Goal: Information Seeking & Learning: Check status

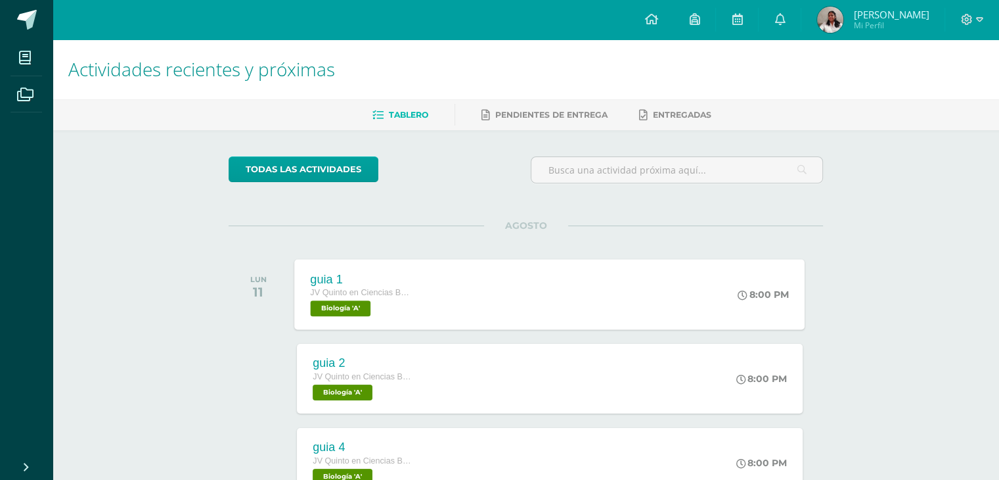
click at [342, 300] on span "Biología 'A'" at bounding box center [341, 308] width 60 height 16
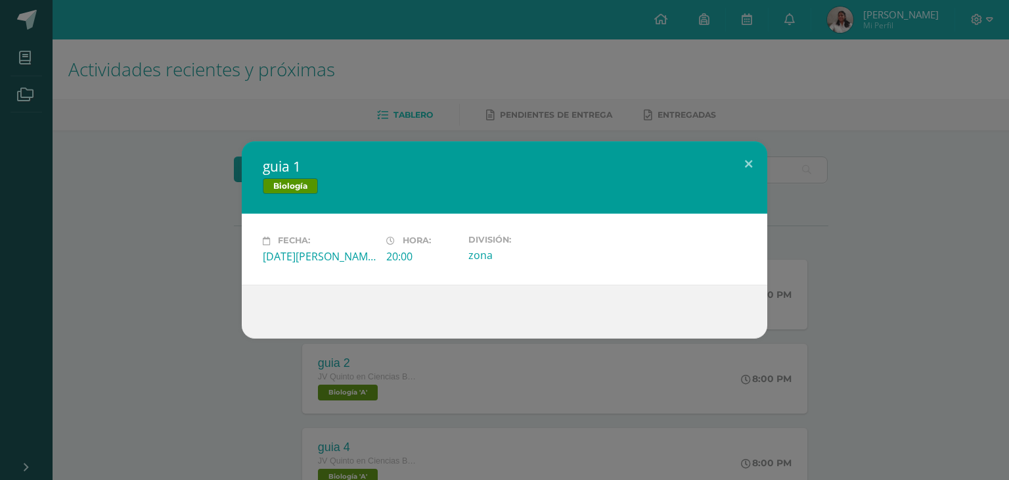
click at [511, 94] on div "guia 1 Biología Fecha: [DATE][PERSON_NAME] Hora: 20:00 División: zona" at bounding box center [504, 240] width 1009 height 480
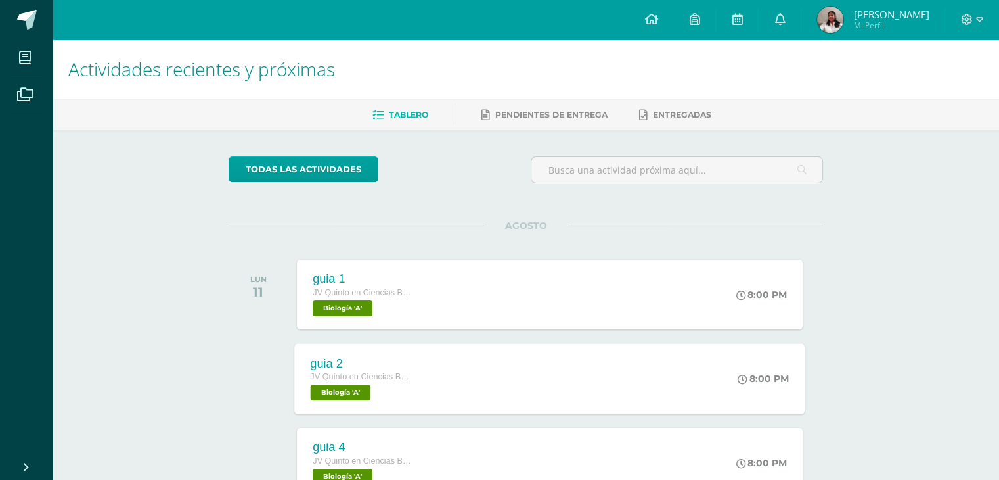
click at [321, 404] on div "guia 2 JV Quinto en Ciencias Biologícas JV [PERSON_NAME]. CCLL en Ciencias Biol…" at bounding box center [360, 378] width 131 height 70
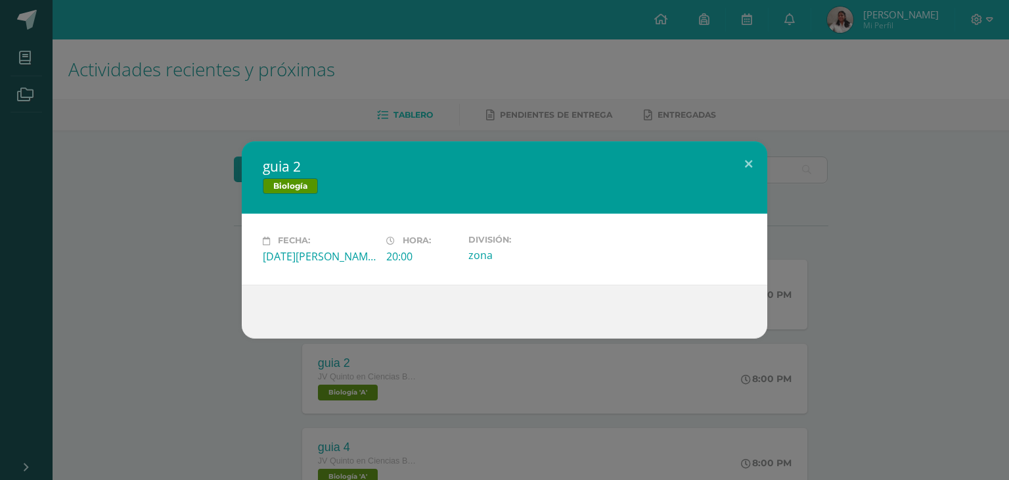
click at [486, 107] on div "guia 2 Biología Fecha: [DATE][PERSON_NAME] Hora: 20:00 División: zona" at bounding box center [504, 240] width 1009 height 480
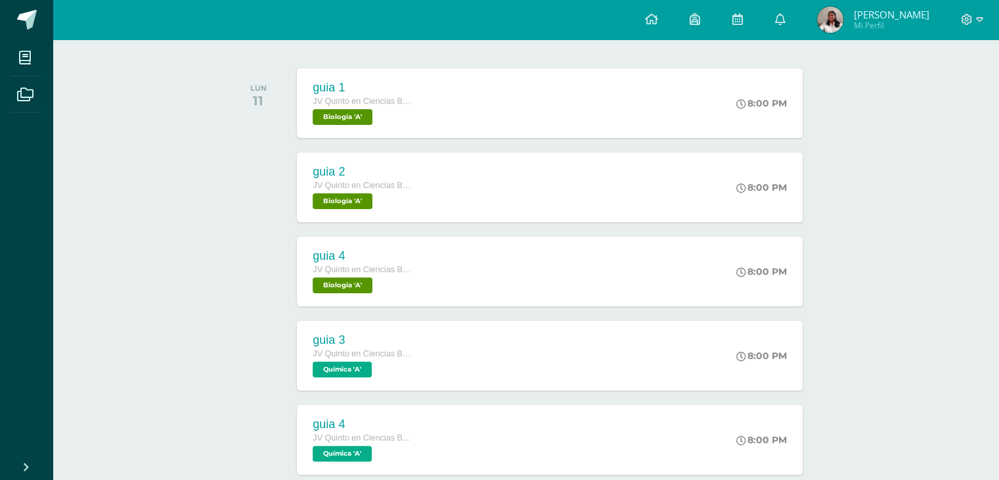
scroll to position [231, 0]
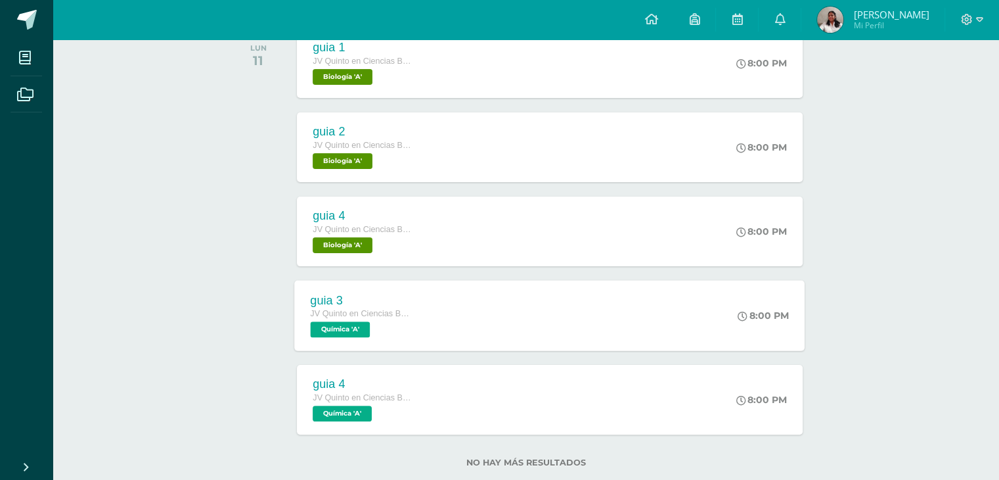
click at [359, 334] on span "Química 'A'" at bounding box center [341, 329] width 60 height 16
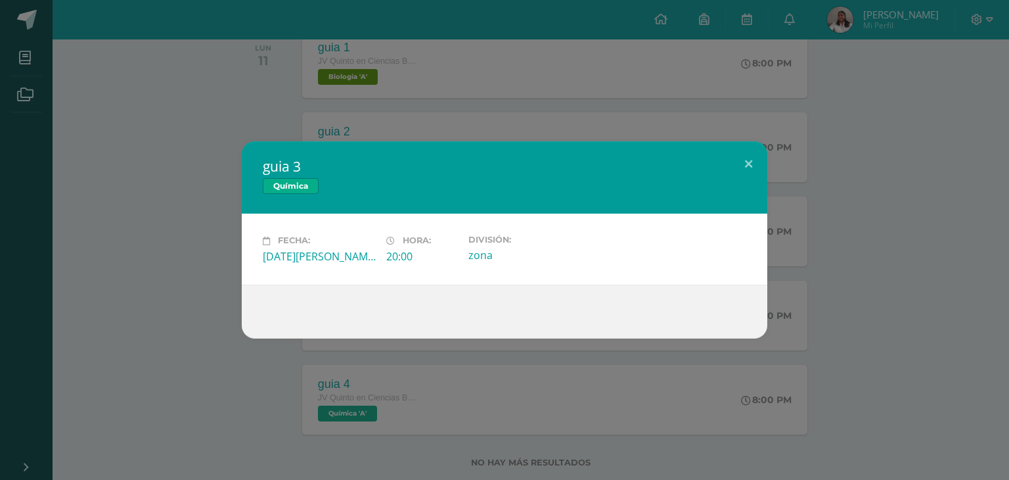
click at [514, 30] on div "guia 3 Química Fecha: [DATE][PERSON_NAME] Hora: 20:00 División: zona" at bounding box center [504, 240] width 1009 height 480
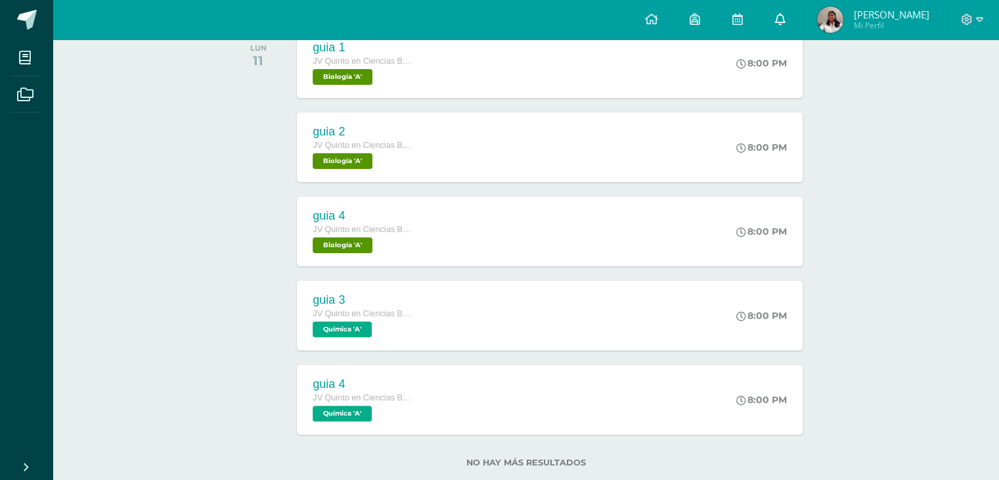
click at [799, 30] on link at bounding box center [780, 19] width 42 height 39
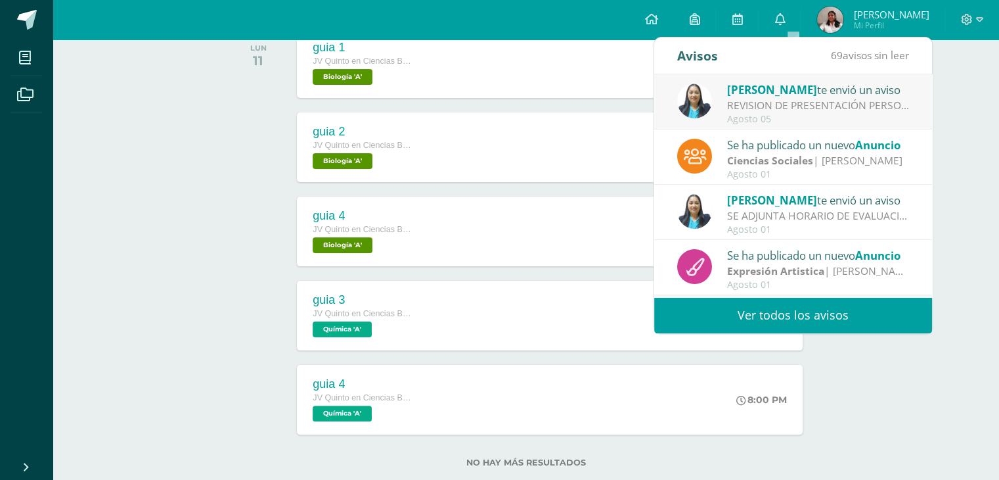
click at [763, 99] on div "REVISION DE PRESENTACIÓN PERSONAL: Saludos Cordiales Les recordamos que estamos…" at bounding box center [818, 105] width 183 height 15
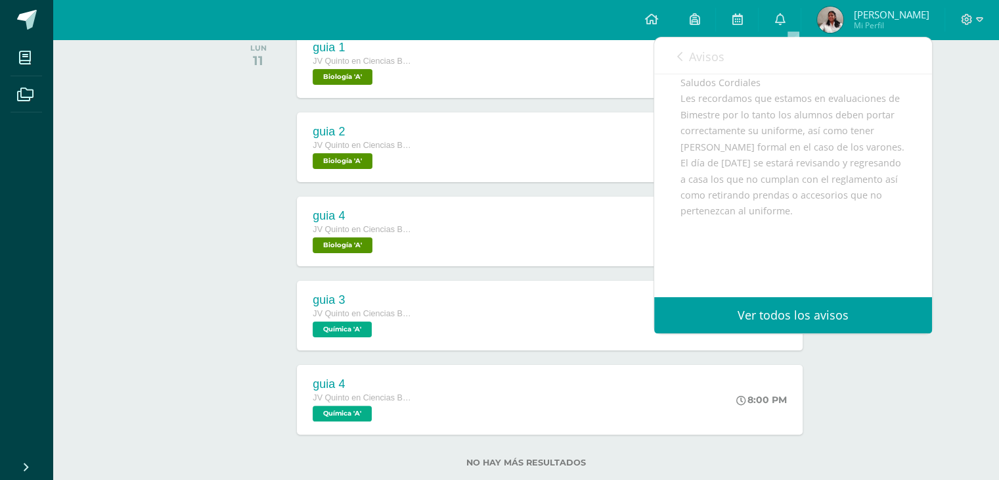
scroll to position [142, 0]
click at [682, 62] on link "Avisos" at bounding box center [700, 55] width 47 height 37
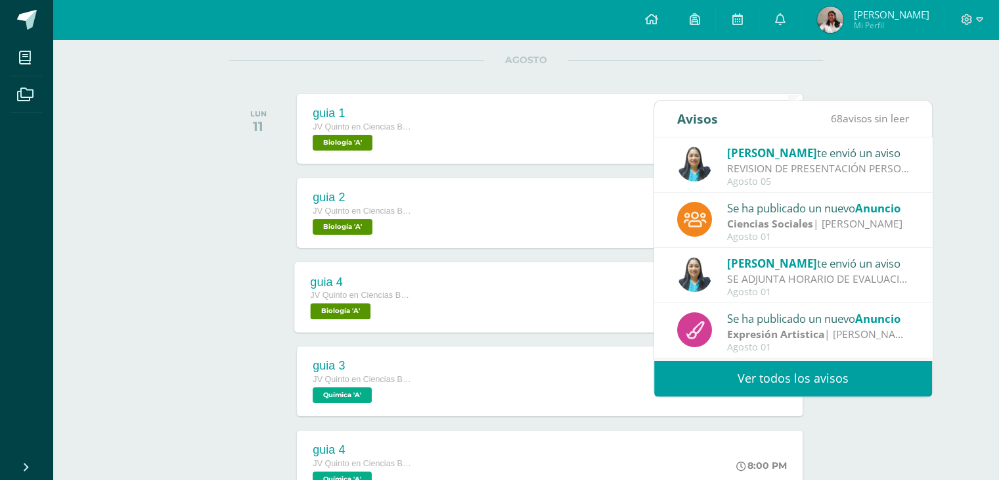
scroll to position [0, 0]
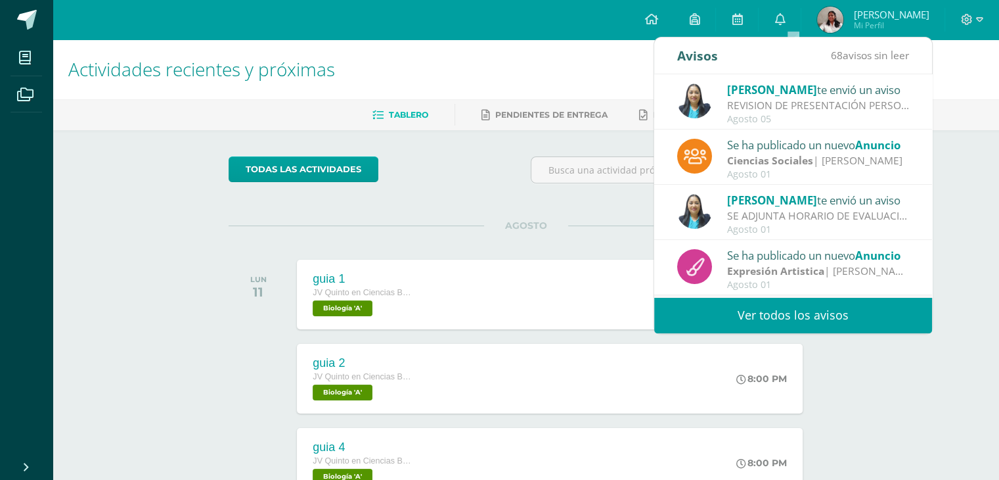
click at [505, 248] on div "AGOSTO LUN 11 guia 1 JV Quinto en Ciencias Biologícas JV [PERSON_NAME]. CCLL en…" at bounding box center [526, 278] width 595 height 106
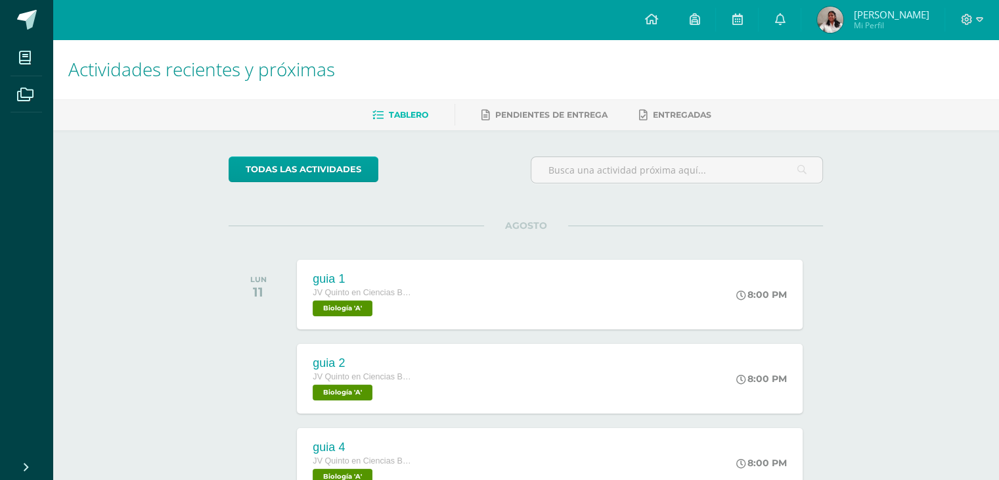
click at [533, 94] on h1 "Actividades recientes y próximas" at bounding box center [525, 69] width 915 height 60
click at [541, 104] on link "Pendientes de entrega" at bounding box center [545, 114] width 126 height 21
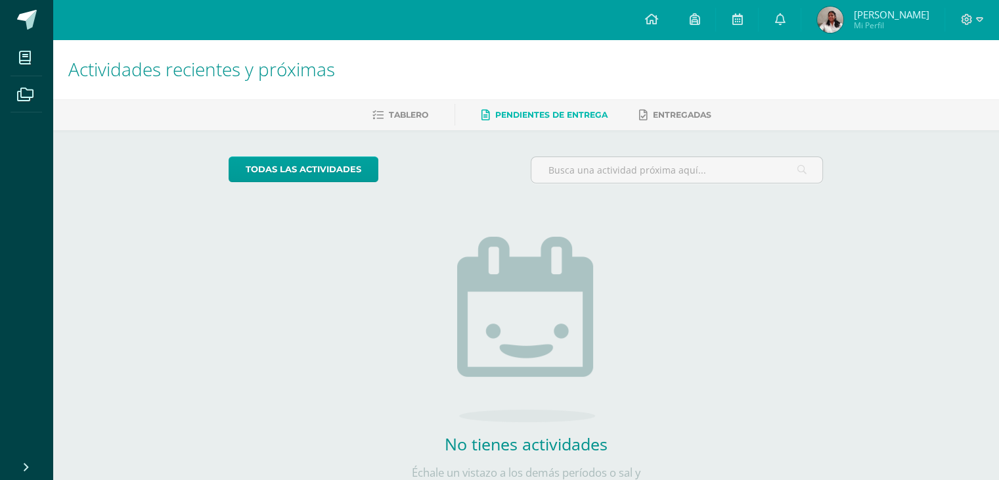
click at [427, 118] on ul "Tablero Pendientes de entrega Entregadas" at bounding box center [541, 115] width 947 height 22
click at [397, 114] on span "Tablero" at bounding box center [408, 115] width 39 height 10
